Goal: Task Accomplishment & Management: Complete application form

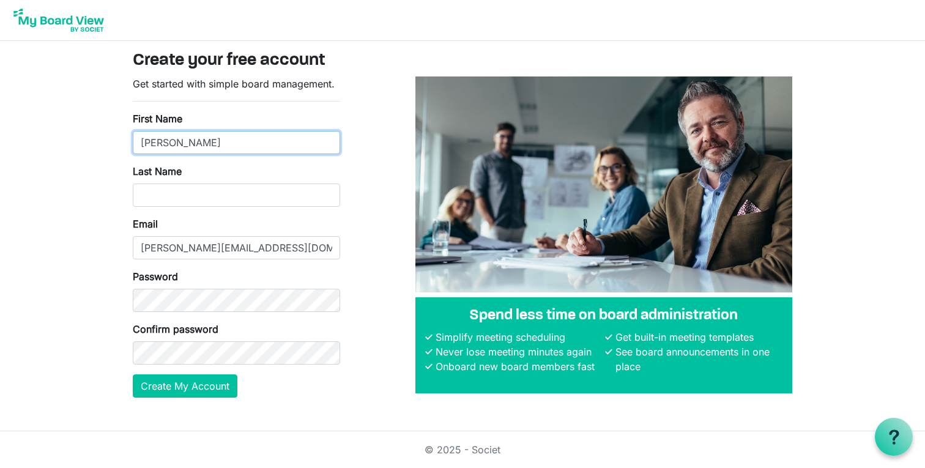
type input "[PERSON_NAME]"
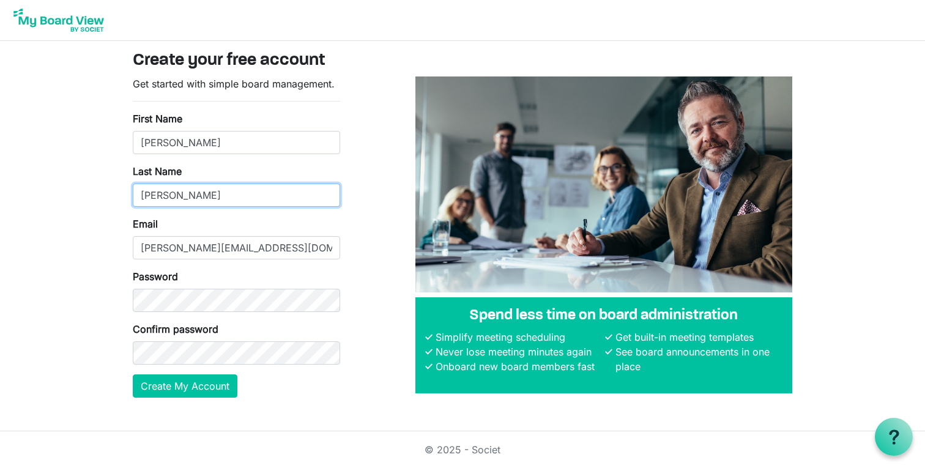
type input "[PERSON_NAME]"
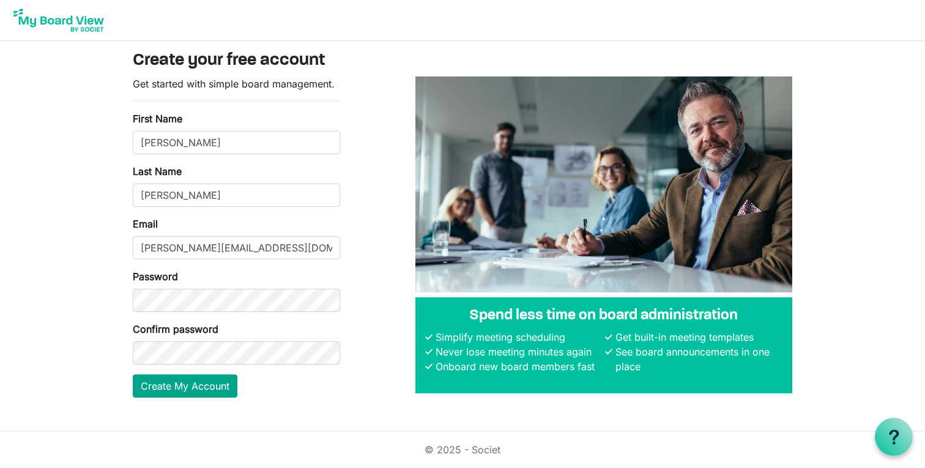
click at [212, 386] on button "Create My Account" at bounding box center [185, 385] width 105 height 23
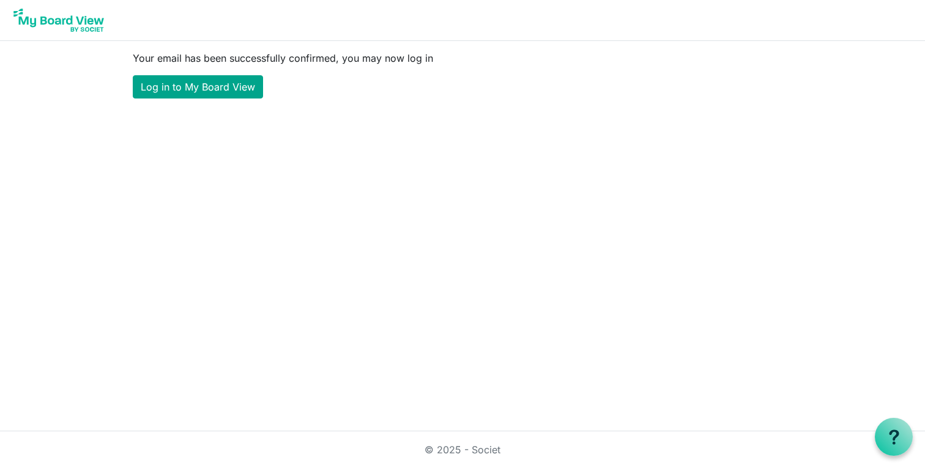
click at [229, 86] on link "Log in to My Board View" at bounding box center [198, 86] width 130 height 23
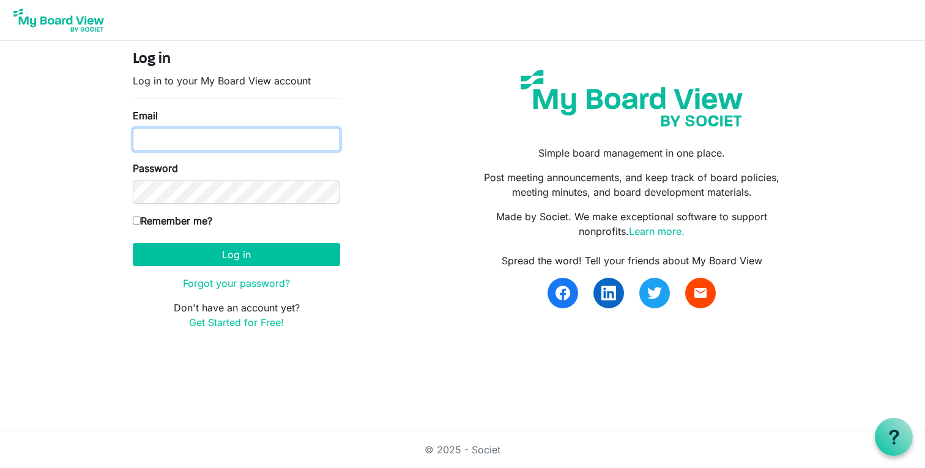
type input "[PERSON_NAME][EMAIL_ADDRESS][DOMAIN_NAME]"
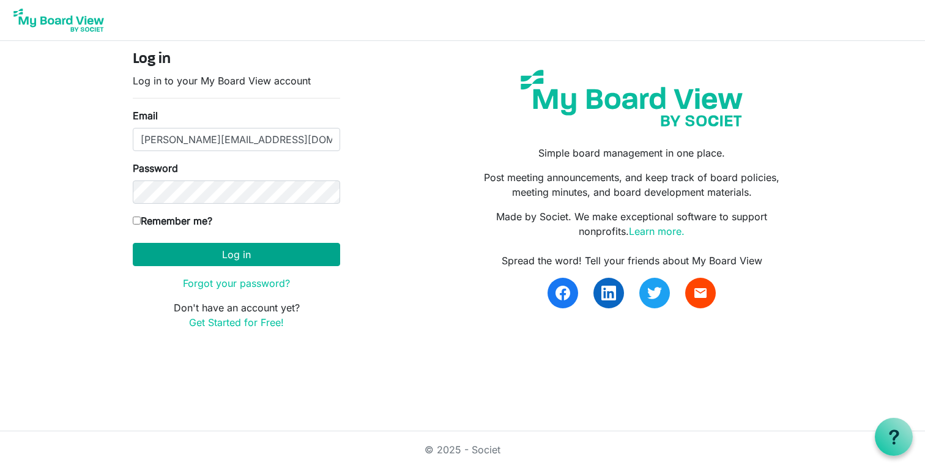
click at [303, 253] on button "Log in" at bounding box center [236, 254] width 207 height 23
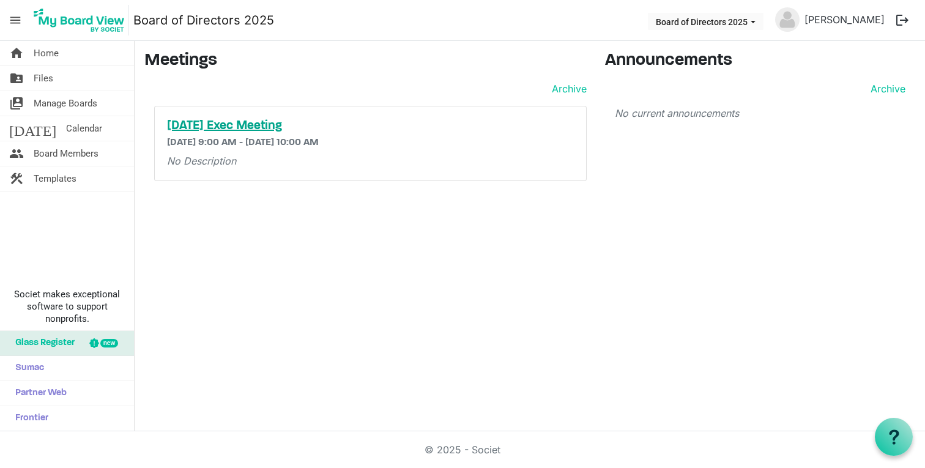
click at [264, 124] on h5 "October 2025 Exec Meeting" at bounding box center [370, 126] width 407 height 15
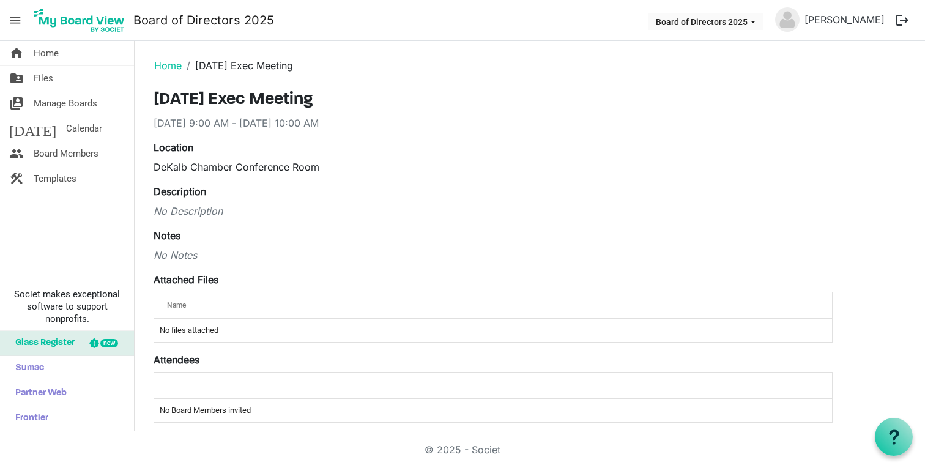
click at [15, 17] on span "menu" at bounding box center [15, 20] width 23 height 23
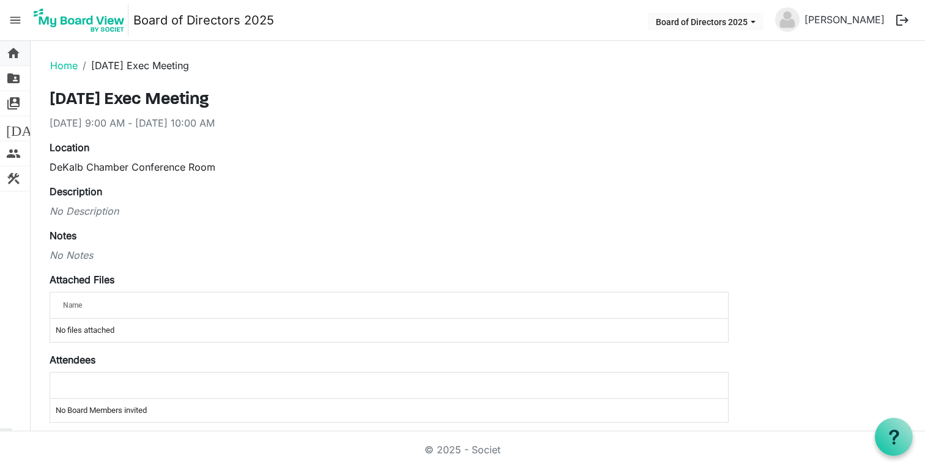
click at [16, 53] on span "home" at bounding box center [13, 53] width 15 height 24
